Goal: Task Accomplishment & Management: Manage account settings

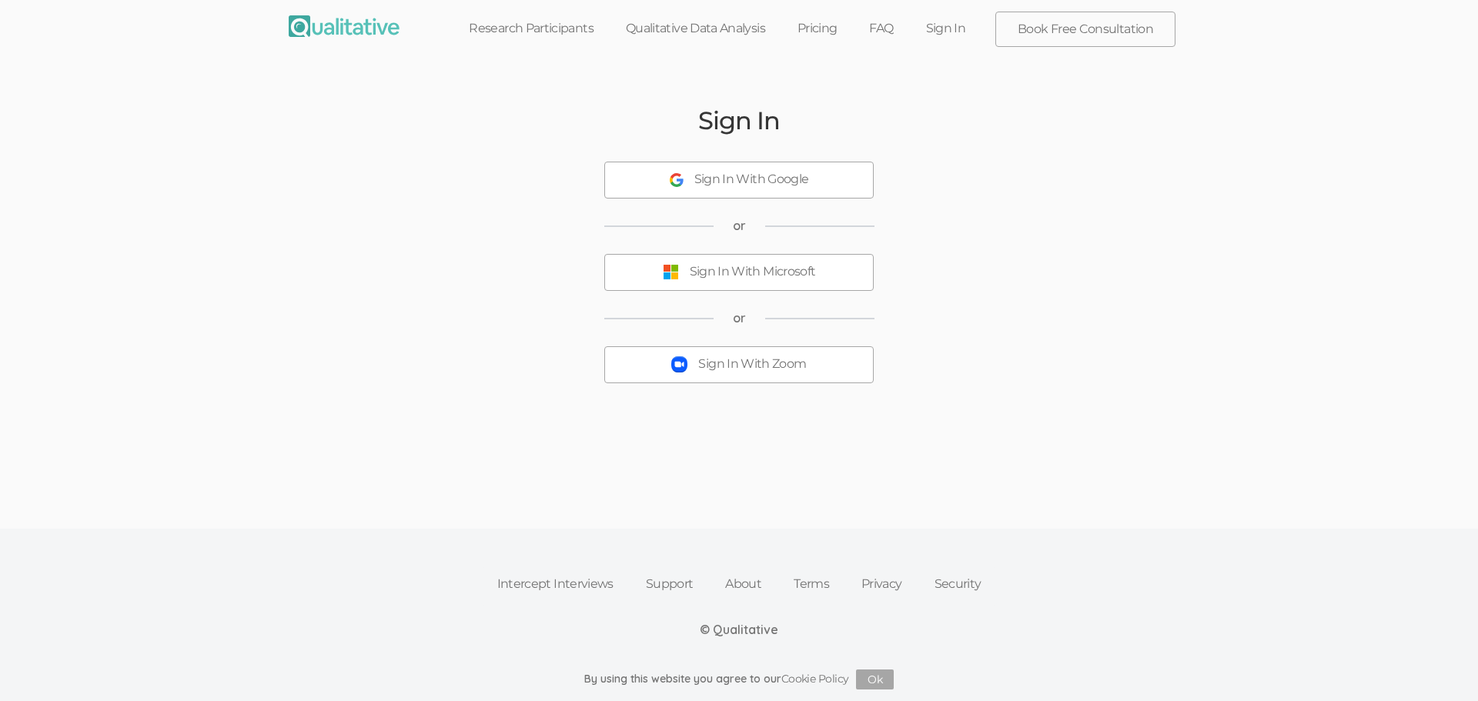
click at [754, 266] on div "Sign In With Microsoft" at bounding box center [753, 272] width 126 height 18
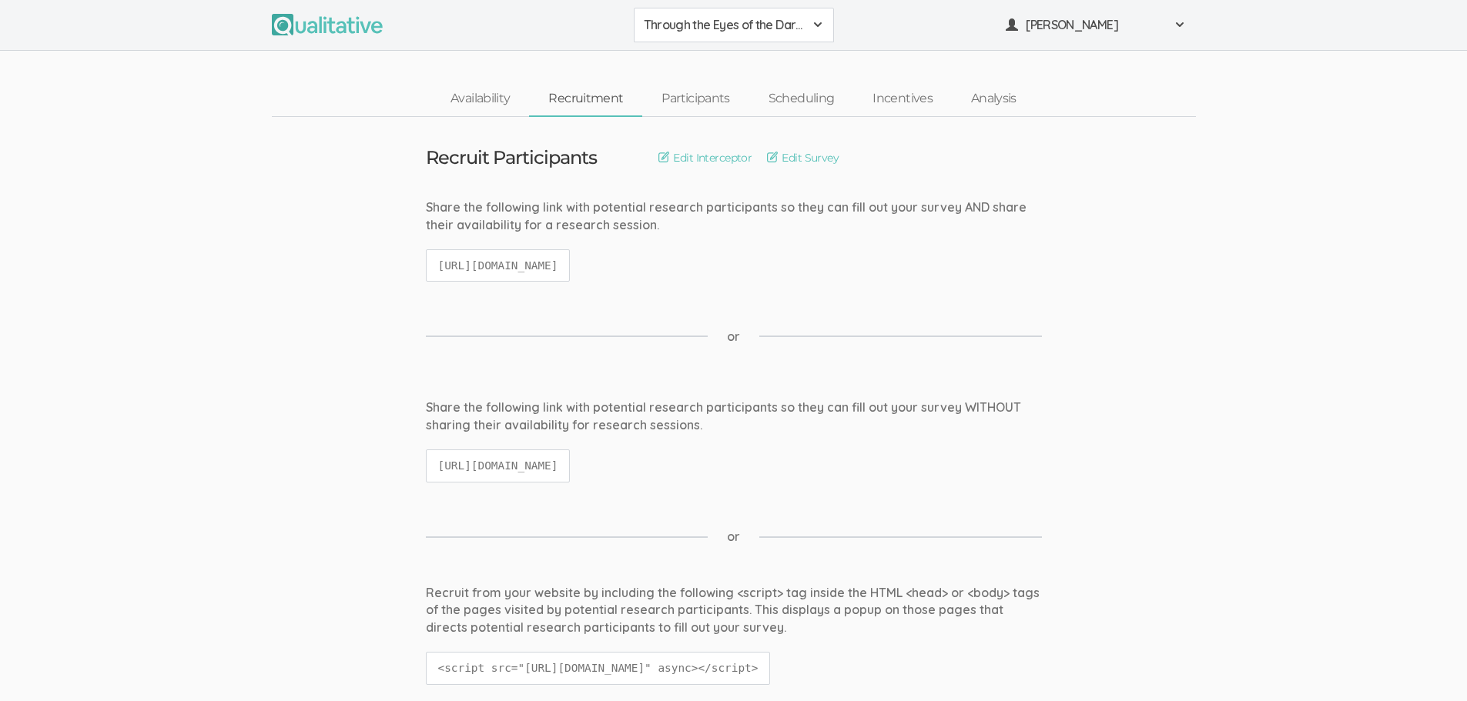
click at [571, 259] on code "[URL][DOMAIN_NAME]" at bounding box center [498, 265] width 145 height 33
click at [571, 268] on code "[URL][DOMAIN_NAME]" at bounding box center [498, 265] width 145 height 33
click at [571, 266] on code "[URL][DOMAIN_NAME]" at bounding box center [498, 265] width 145 height 33
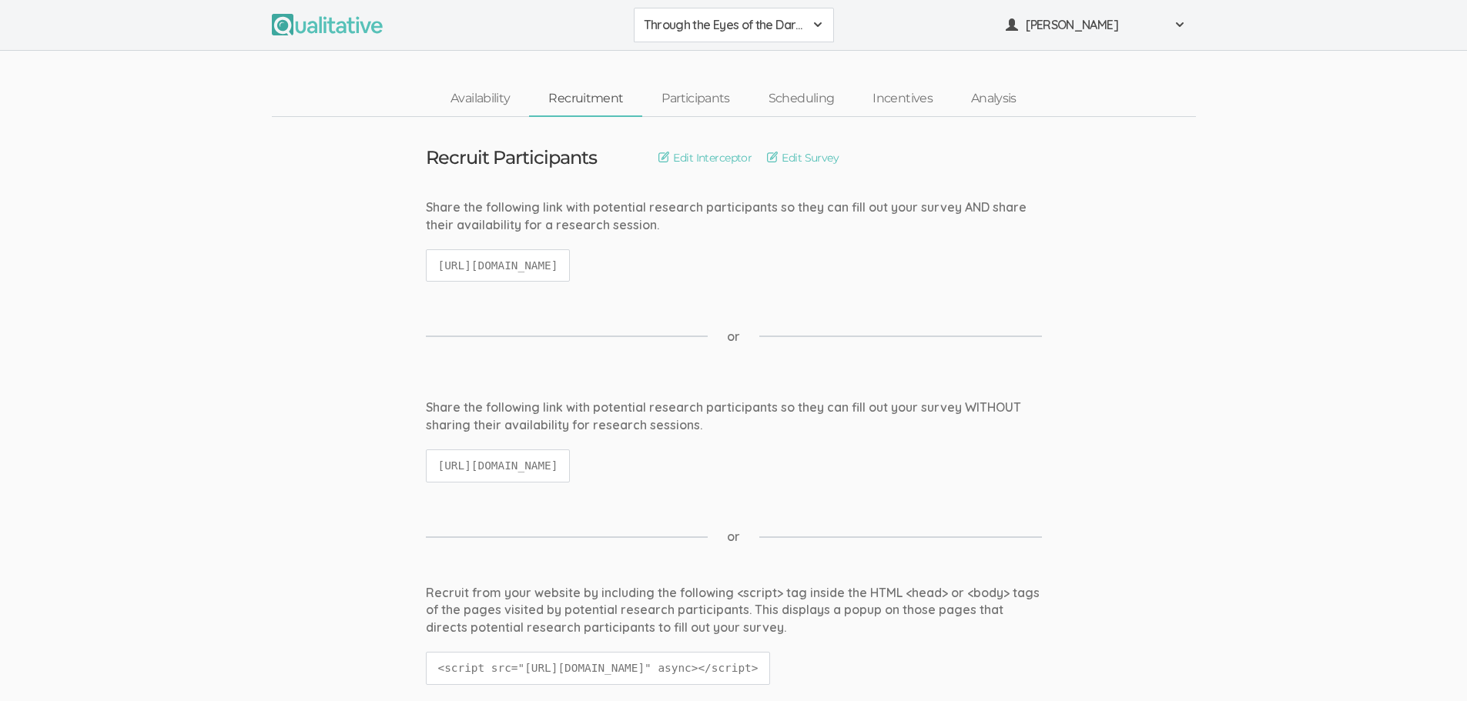
click at [571, 264] on code "[URL][DOMAIN_NAME]" at bounding box center [498, 265] width 145 height 33
click at [571, 263] on code "[URL][DOMAIN_NAME]" at bounding box center [498, 265] width 145 height 33
click at [684, 100] on link "Participants" at bounding box center [695, 98] width 106 height 33
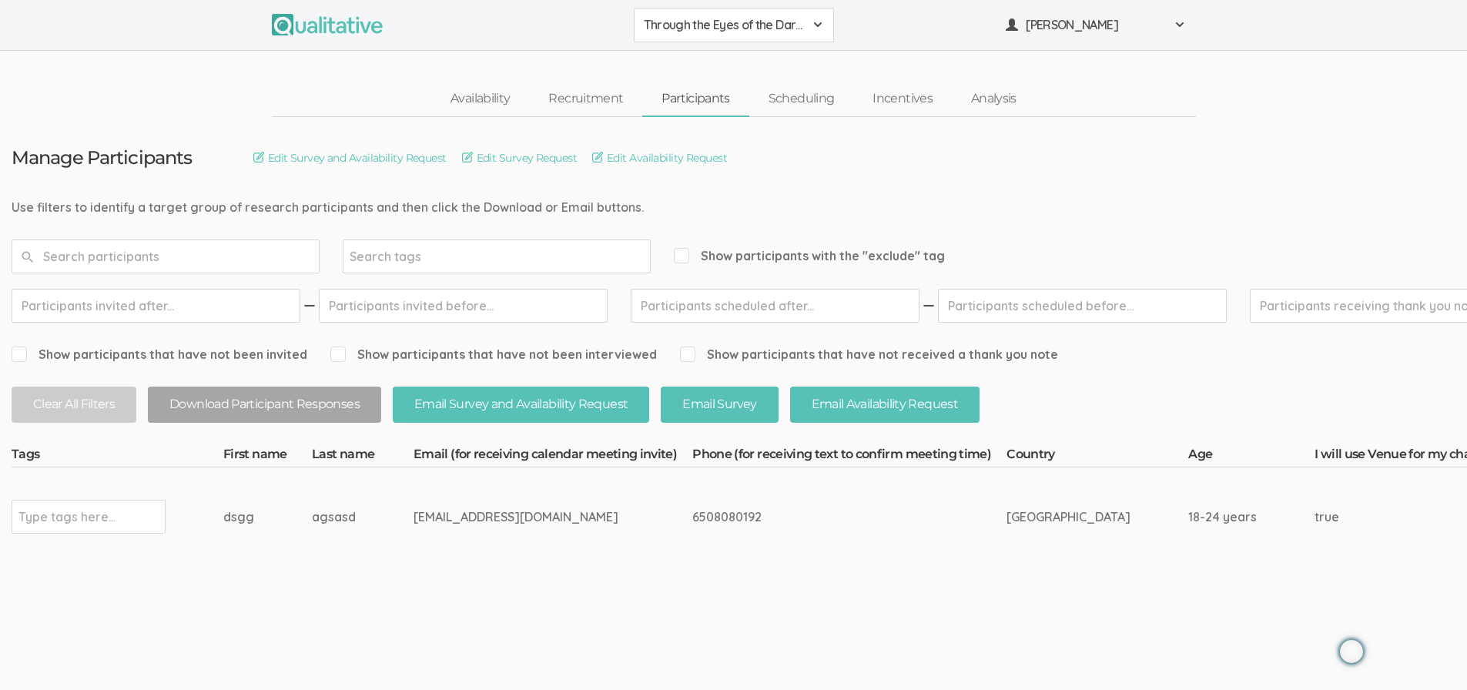
click at [76, 519] on input "text" at bounding box center [66, 517] width 96 height 20
